Goal: Task Accomplishment & Management: Complete application form

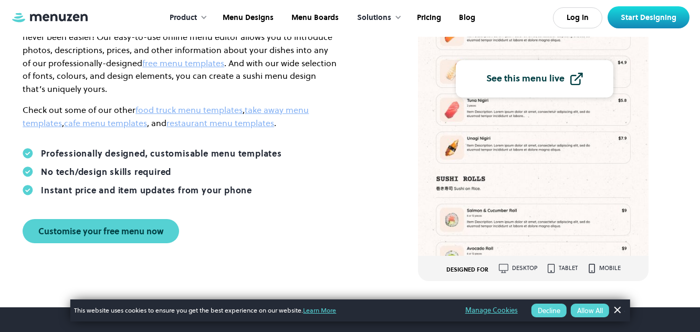
scroll to position [210, 0]
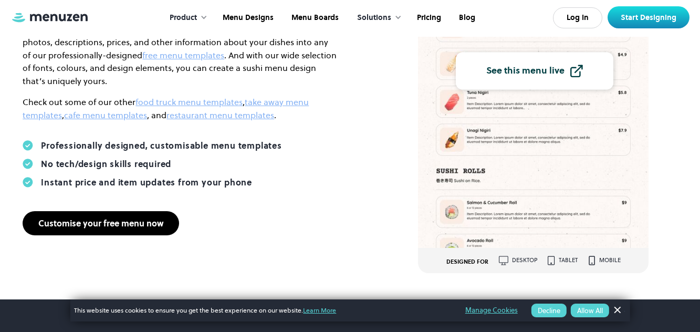
click at [143, 219] on div "Customise your free menu now" at bounding box center [100, 223] width 125 height 8
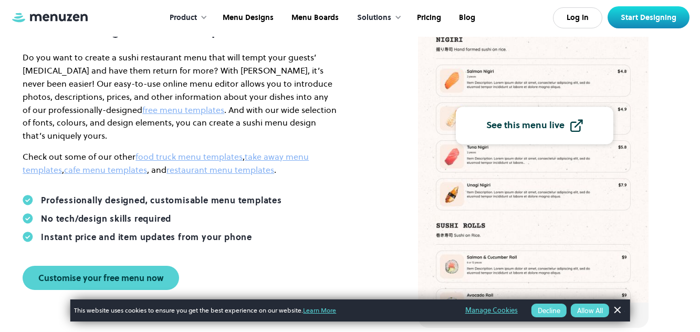
scroll to position [0, 0]
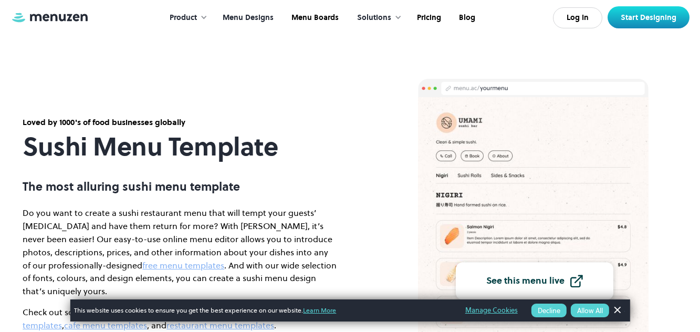
click at [249, 15] on link "Menu Designs" at bounding box center [247, 18] width 69 height 33
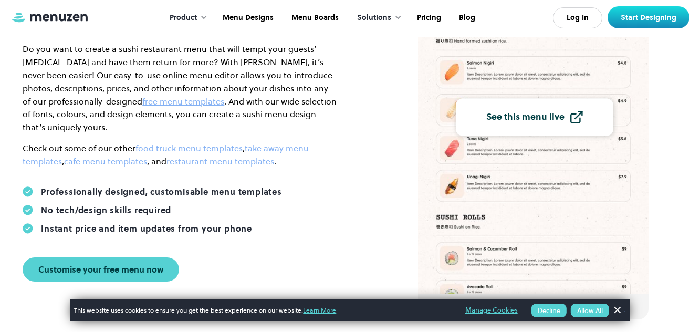
scroll to position [158, 0]
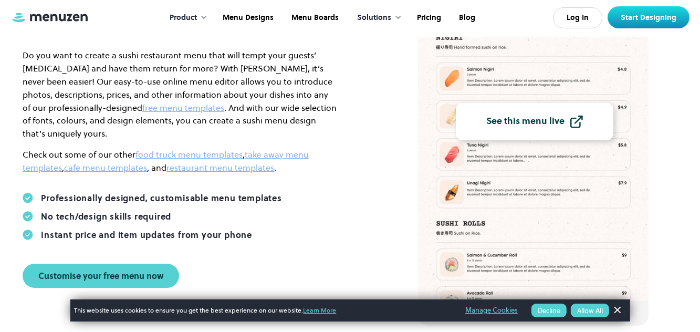
click at [554, 113] on link "See this menu live" at bounding box center [535, 121] width 158 height 37
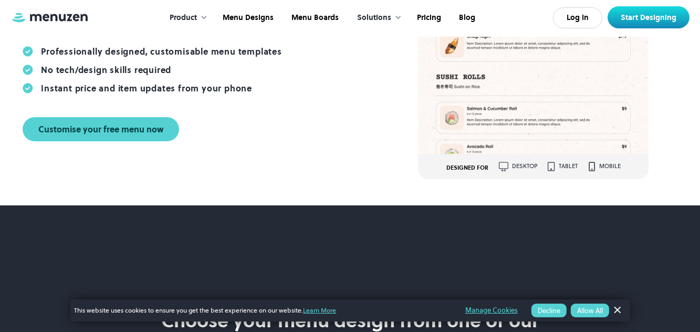
scroll to position [315, 0]
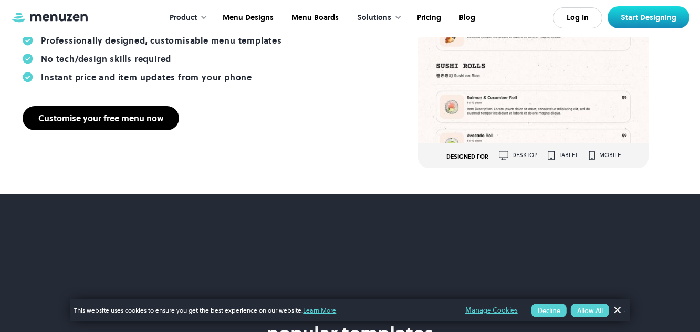
click at [101, 106] on link "Customise your free menu now" at bounding box center [101, 118] width 156 height 24
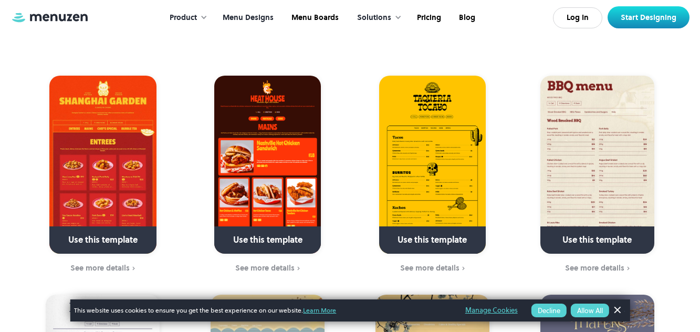
scroll to position [158, 0]
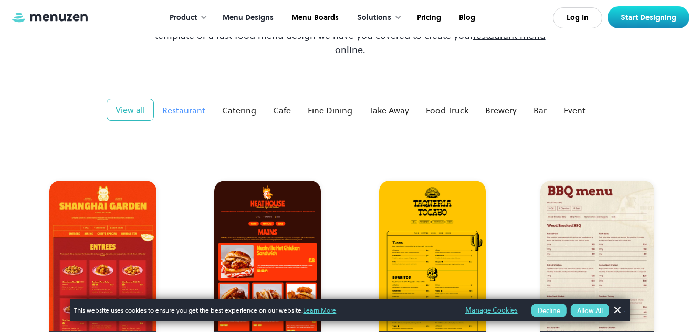
click at [187, 104] on div "Restaurant" at bounding box center [183, 110] width 43 height 13
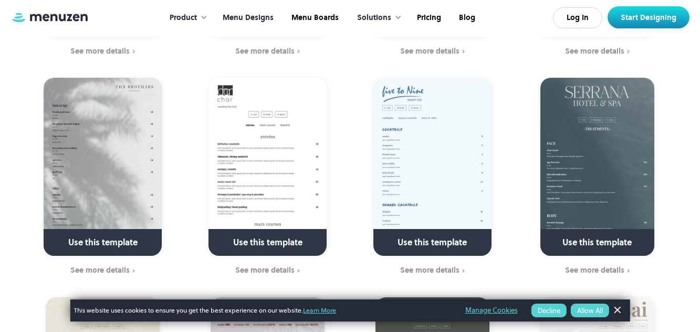
scroll to position [1628, 0]
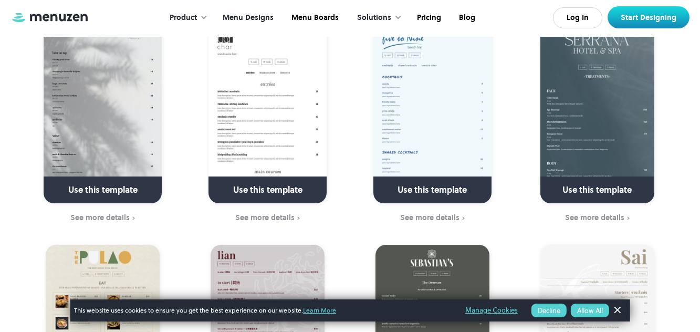
click at [594, 310] on button "Allow All" at bounding box center [590, 310] width 38 height 14
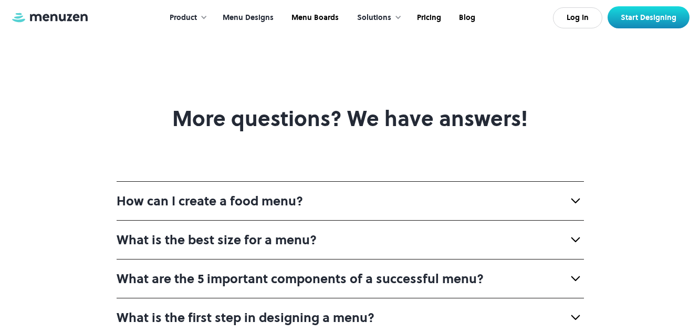
scroll to position [3623, 0]
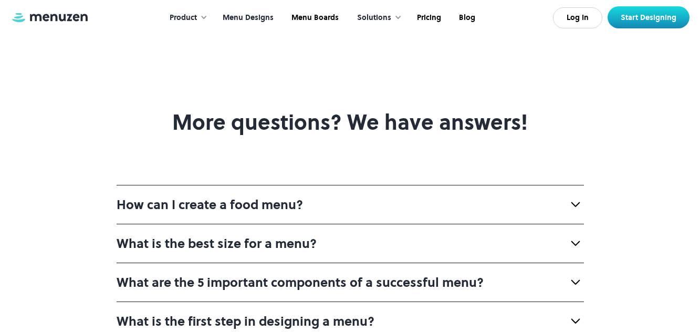
click at [342, 185] on div "How can I create a food menu?" at bounding box center [350, 204] width 467 height 39
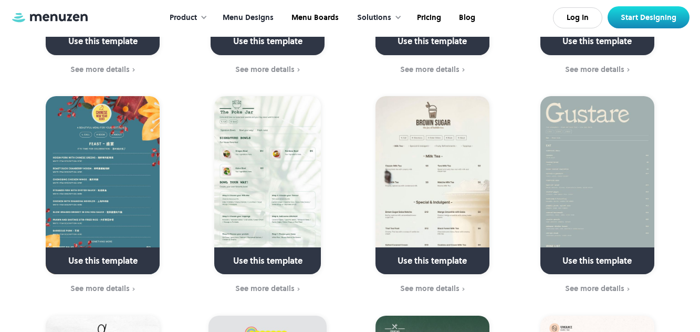
scroll to position [1628, 0]
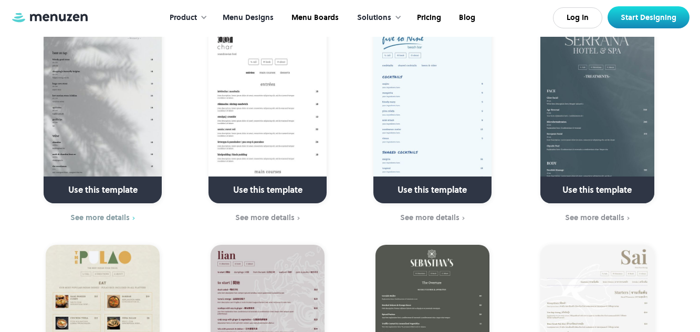
click at [111, 213] on div "See more details" at bounding box center [99, 217] width 59 height 8
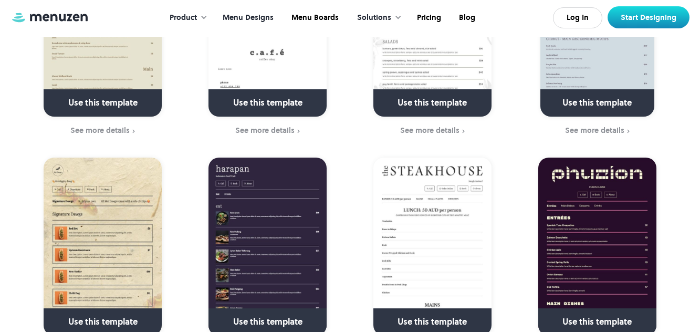
scroll to position [1365, 0]
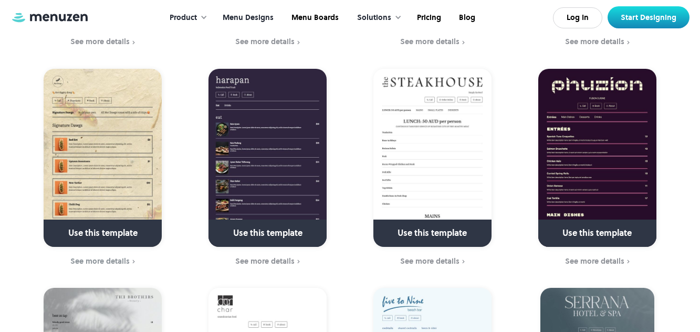
click at [80, 148] on img at bounding box center [103, 158] width 118 height 178
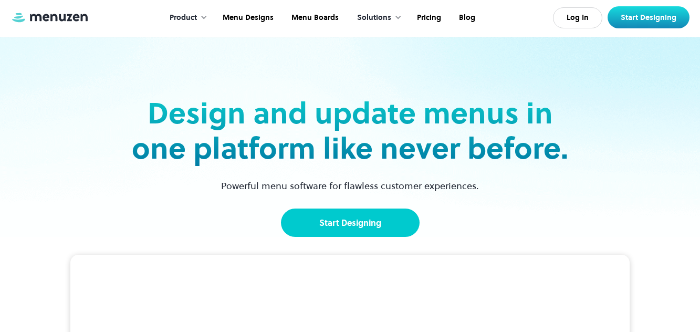
click at [370, 212] on link "Start Designing" at bounding box center [350, 222] width 139 height 28
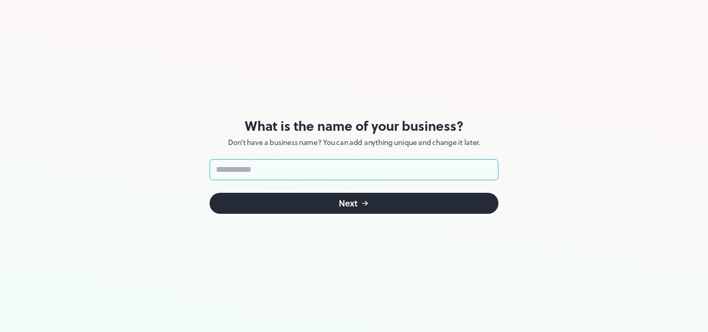
click at [324, 166] on input "text" at bounding box center [353, 169] width 289 height 21
type input "*"
type input "******"
click at [361, 200] on icon "submit" at bounding box center [365, 203] width 8 height 8
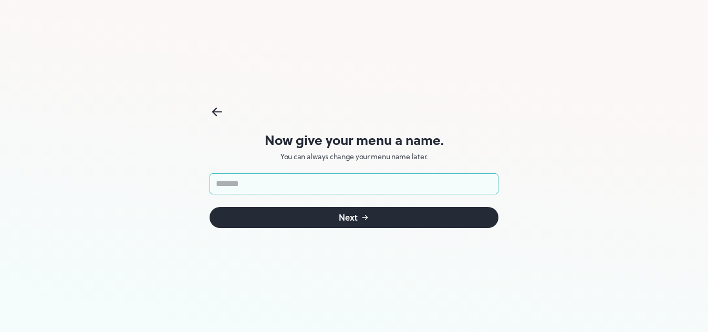
click at [332, 181] on input "text" at bounding box center [353, 183] width 289 height 21
type input "*"
type input "**********"
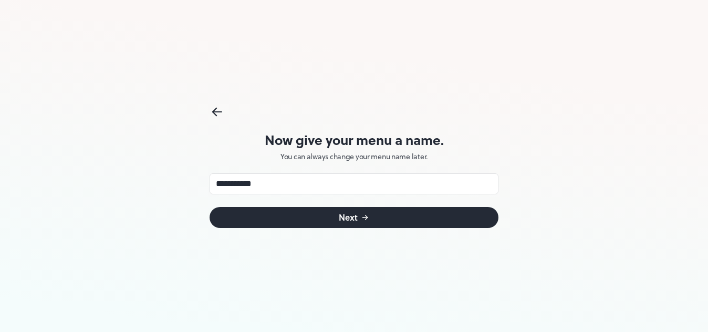
click at [355, 218] on div "Next" at bounding box center [348, 217] width 19 height 8
